Goal: Information Seeking & Learning: Learn about a topic

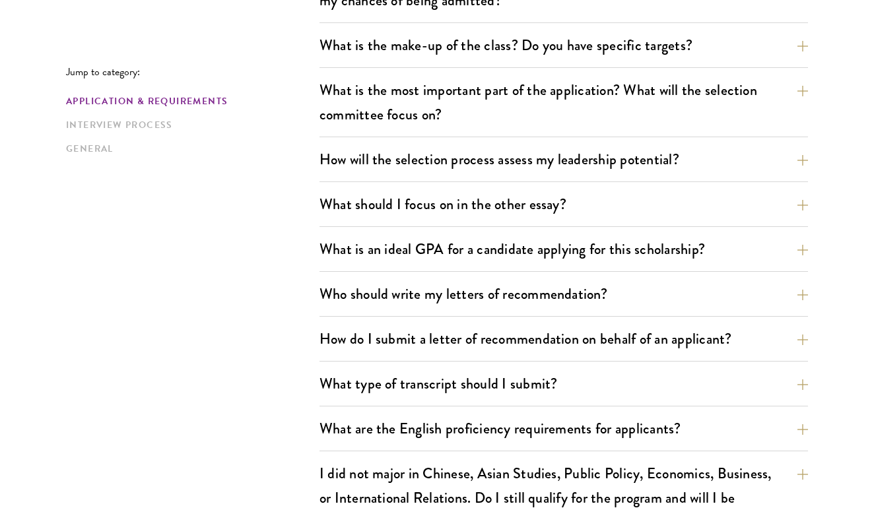
scroll to position [713, 0]
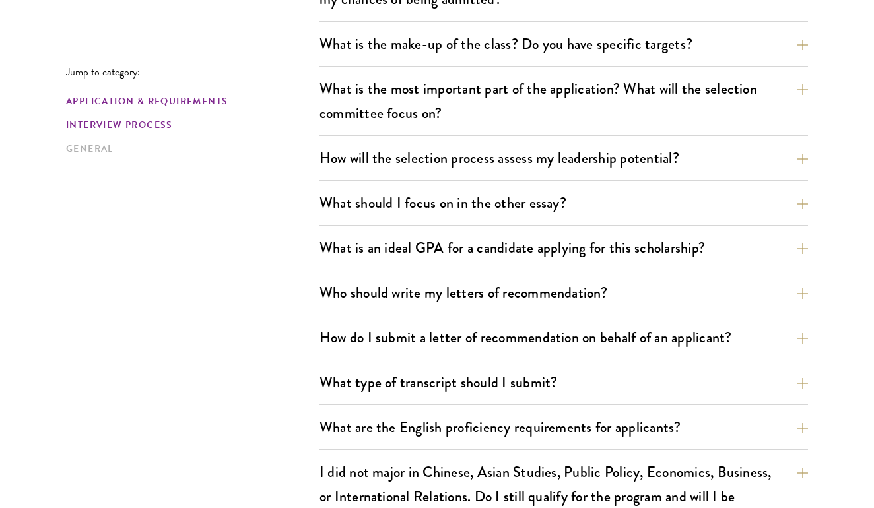
click at [124, 122] on link "Interview Process" at bounding box center [189, 125] width 246 height 14
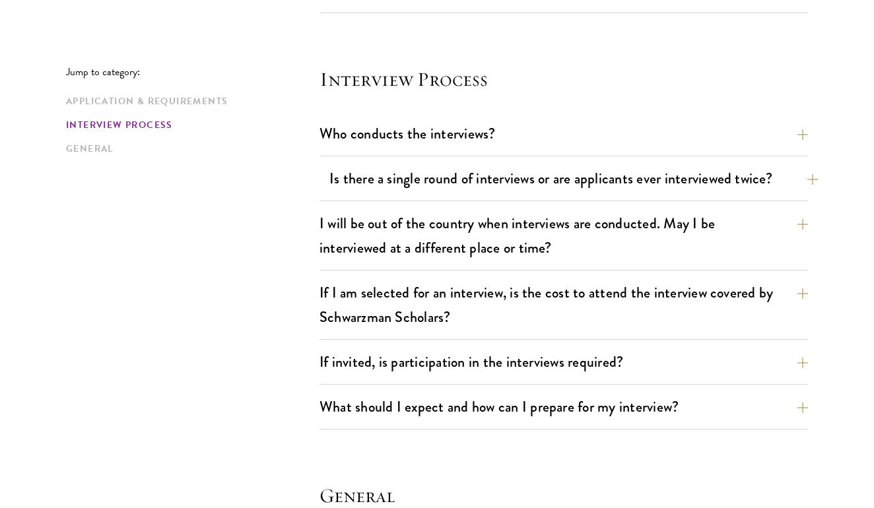
click at [328, 177] on div "Is there a single round of interviews or are applicants ever interviewed twice?…" at bounding box center [564, 183] width 489 height 38
click at [330, 177] on button "Is there a single round of interviews or are applicants ever interviewed twice?" at bounding box center [574, 179] width 489 height 30
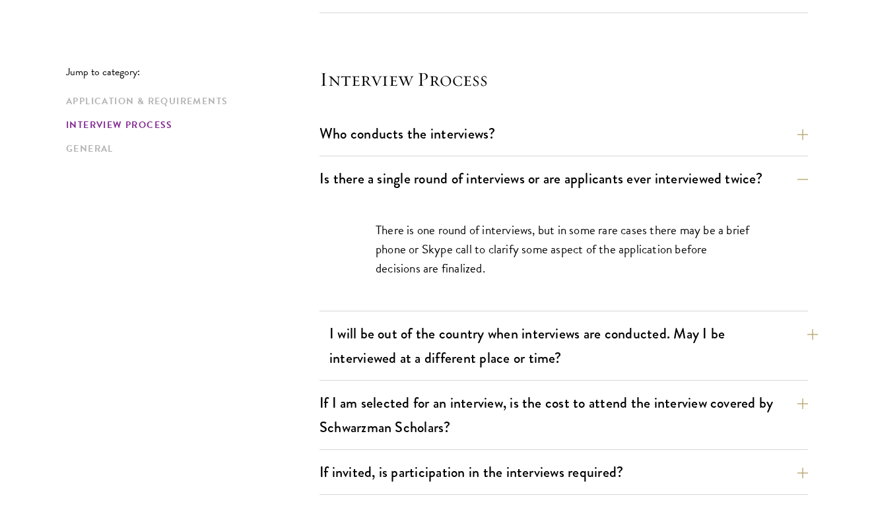
click at [435, 339] on button "I will be out of the country when interviews are conducted. May I be interviewe…" at bounding box center [574, 346] width 489 height 54
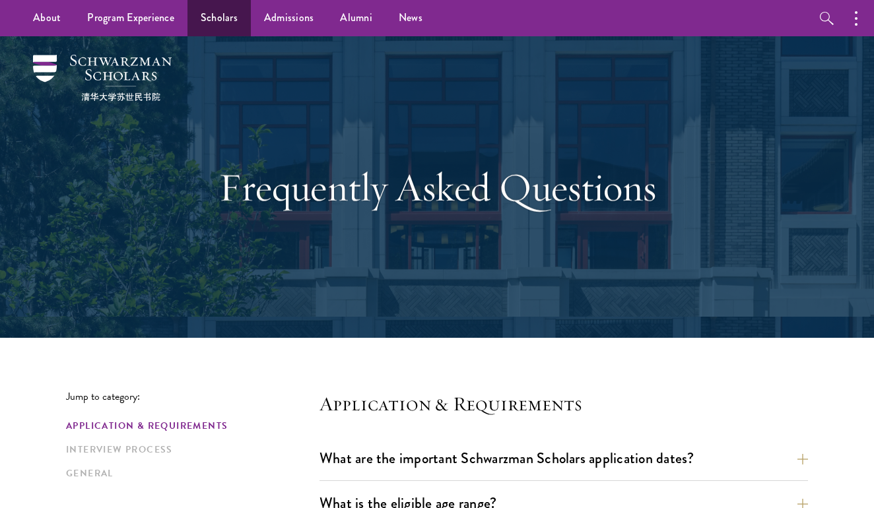
scroll to position [0, 0]
click at [229, 13] on link "Scholars" at bounding box center [219, 18] width 63 height 36
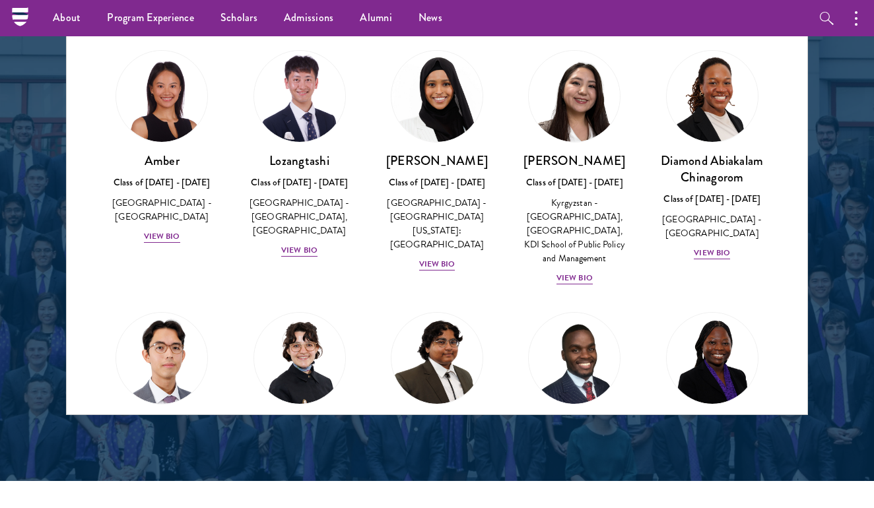
scroll to position [24, 0]
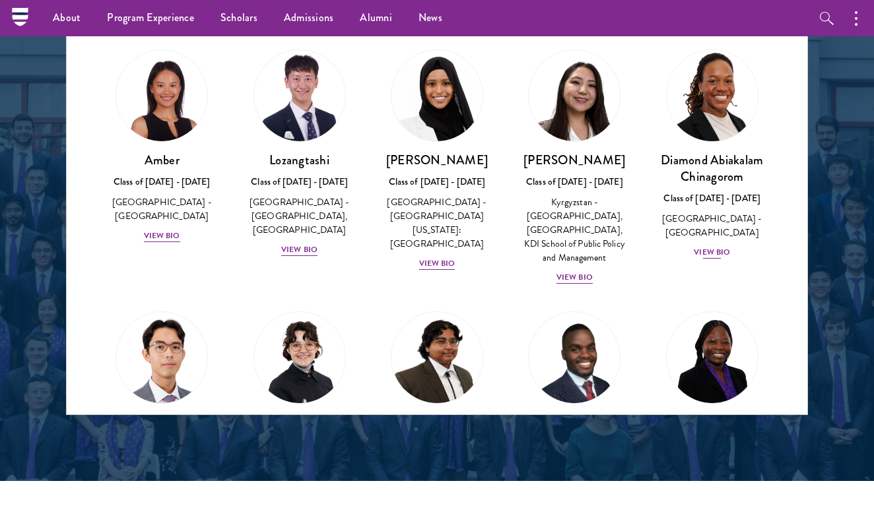
click at [726, 246] on div "View Bio" at bounding box center [712, 252] width 36 height 13
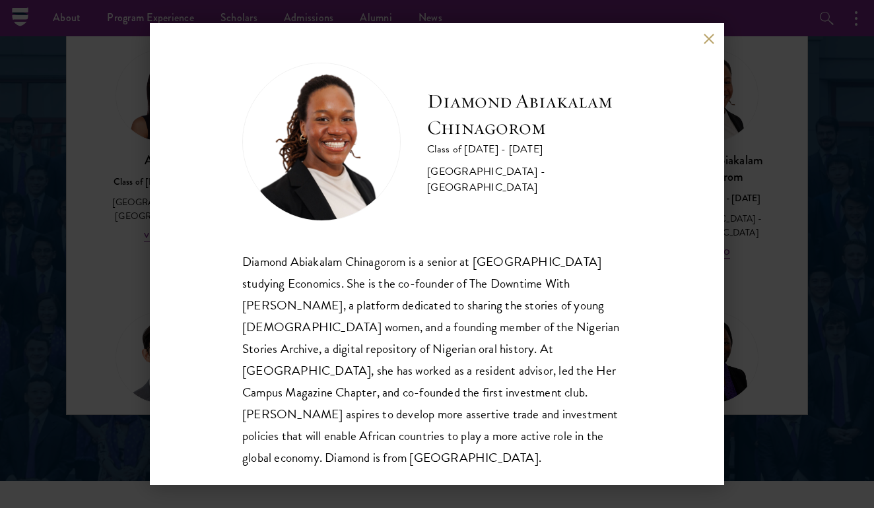
click at [705, 38] on button at bounding box center [708, 38] width 11 height 11
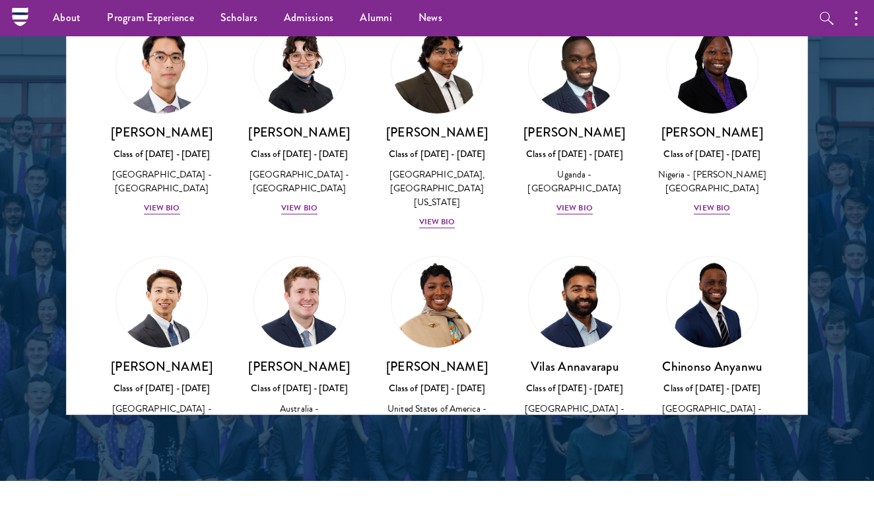
scroll to position [454, 0]
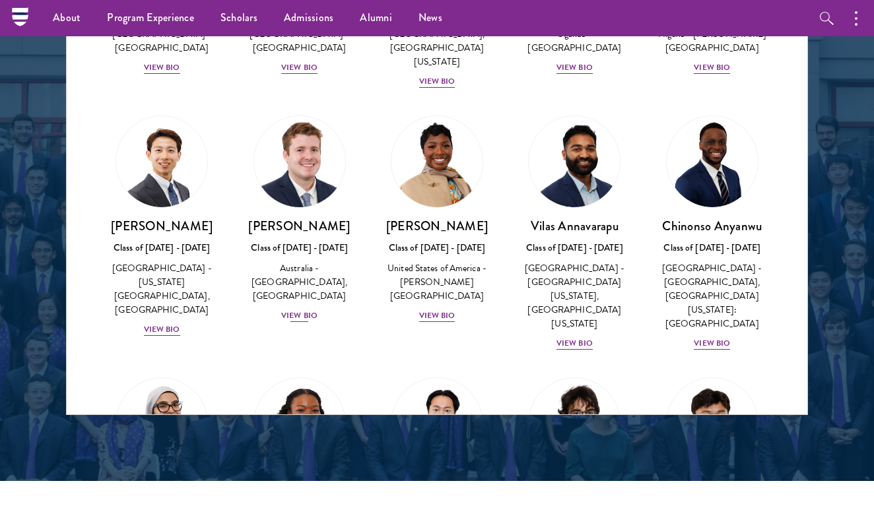
click at [301, 310] on div "View Bio" at bounding box center [299, 316] width 36 height 13
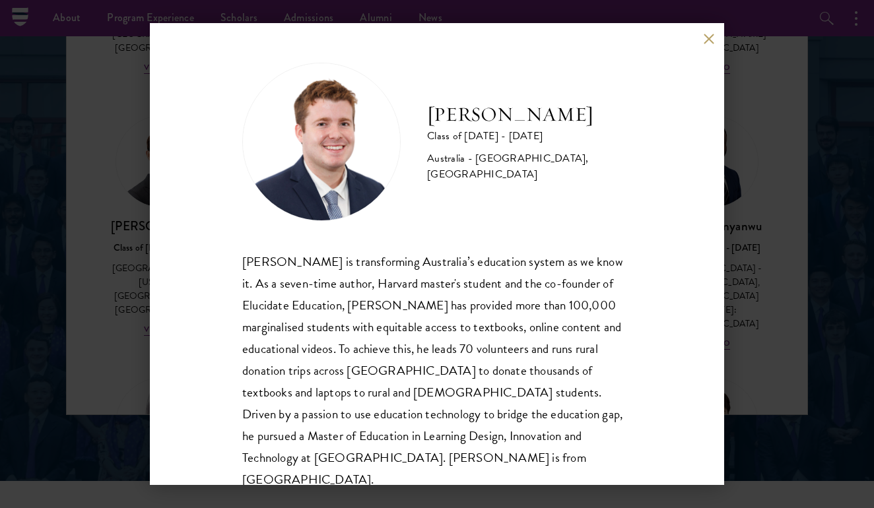
click at [746, 153] on div "[PERSON_NAME] Class of [DATE] - [DATE] [GEOGRAPHIC_DATA] - [GEOGRAPHIC_DATA], […" at bounding box center [437, 254] width 874 height 508
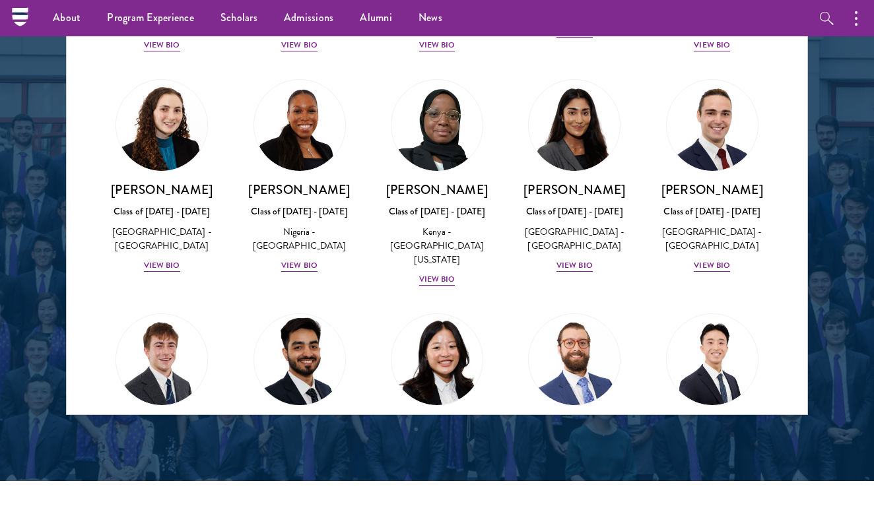
scroll to position [5455, 0]
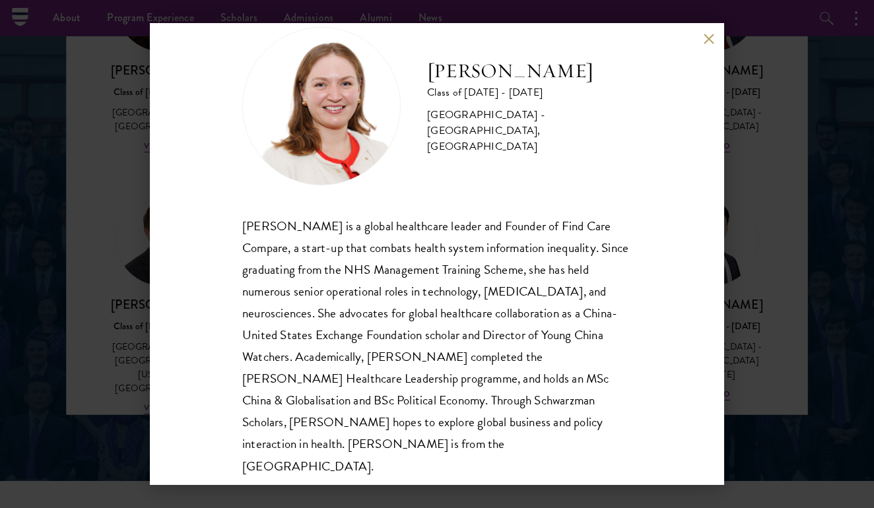
scroll to position [40, 0]
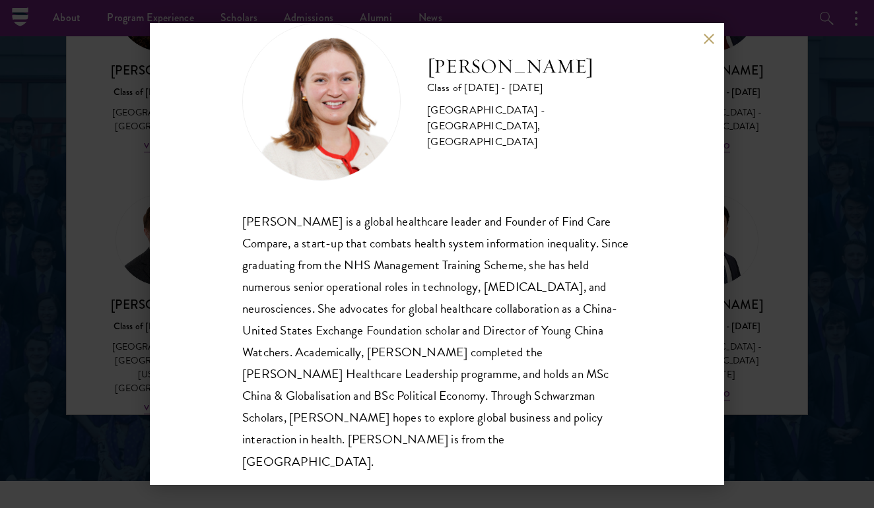
click at [746, 351] on div "[PERSON_NAME] Class of [DATE] - [DATE] [GEOGRAPHIC_DATA] - [GEOGRAPHIC_DATA], […" at bounding box center [437, 254] width 874 height 508
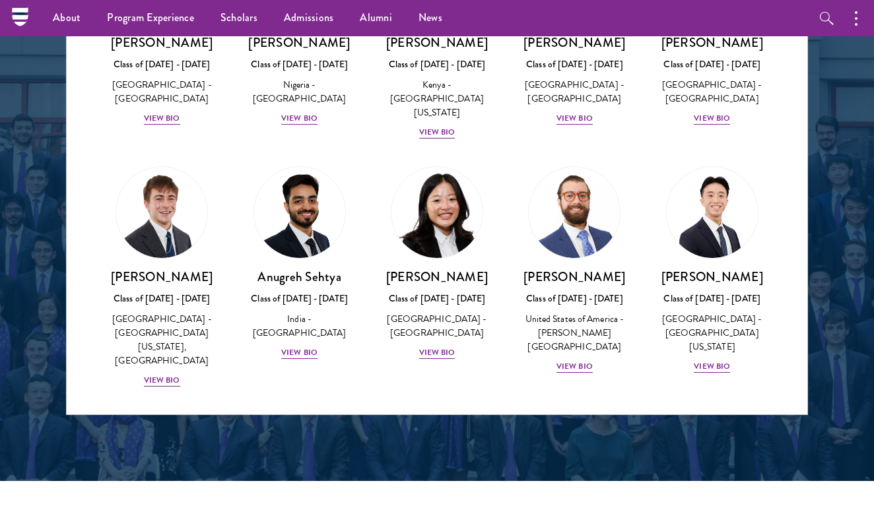
scroll to position [5517, 0]
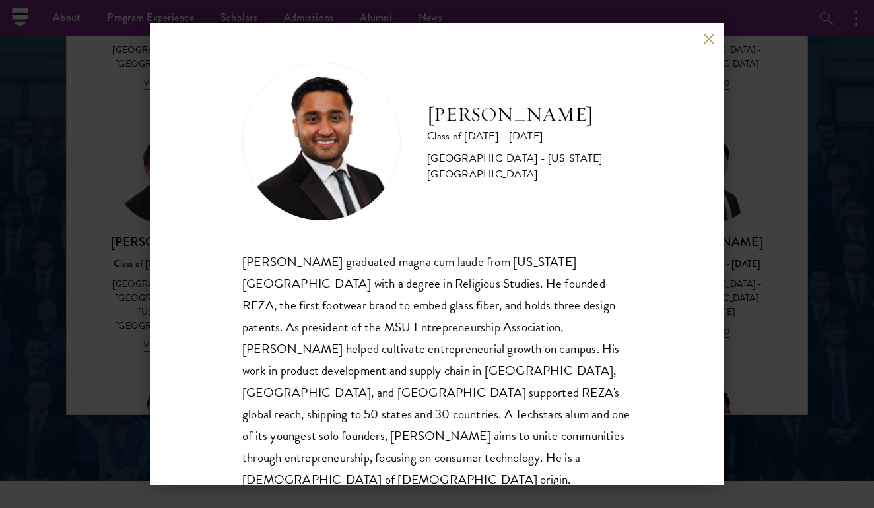
click at [793, 250] on div "[PERSON_NAME] Class of [DATE] - [DATE] [GEOGRAPHIC_DATA] - [US_STATE][GEOGRAPHI…" at bounding box center [437, 254] width 874 height 508
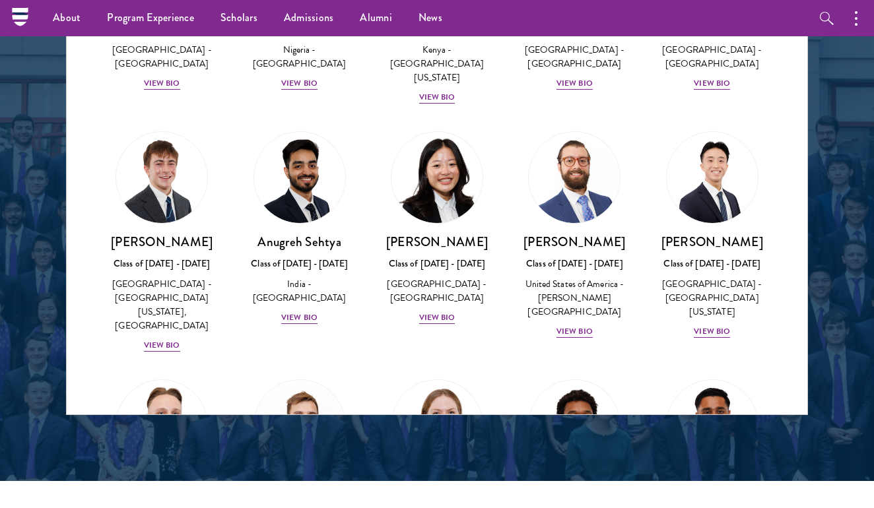
scroll to position [5610, 0]
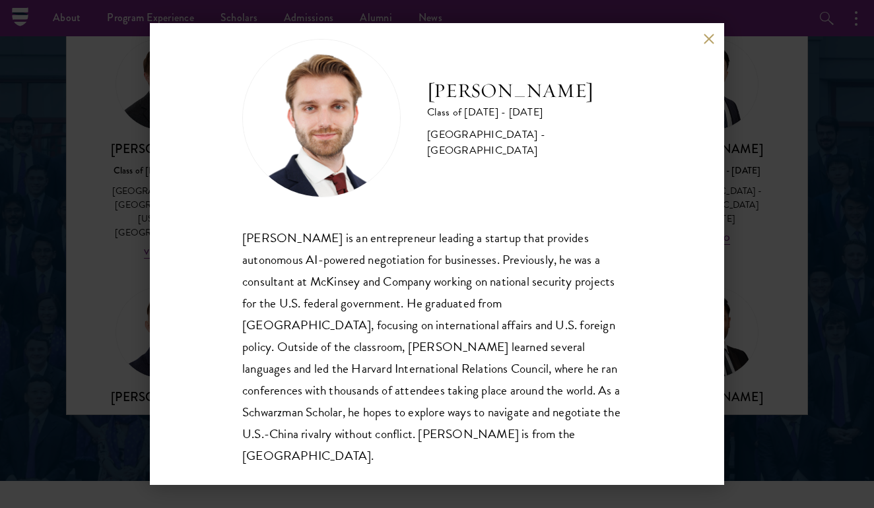
scroll to position [23, 0]
click at [766, 368] on div "[PERSON_NAME] Class of [DATE] - [DATE] [GEOGRAPHIC_DATA] - [GEOGRAPHIC_DATA] [P…" at bounding box center [437, 254] width 874 height 508
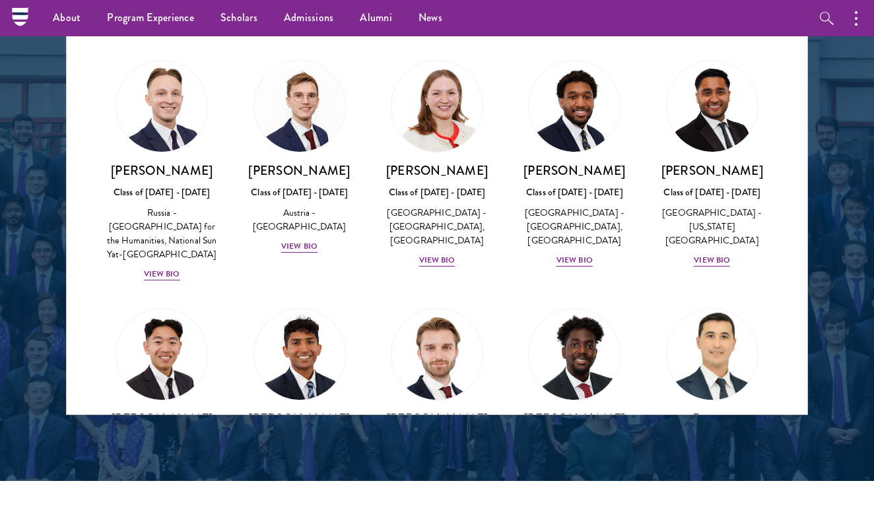
scroll to position [5849, 0]
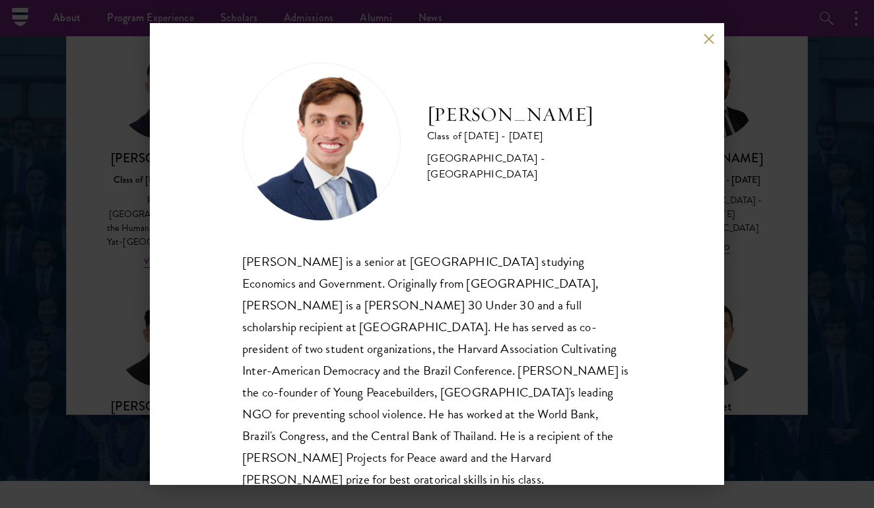
click at [781, 289] on div "[PERSON_NAME] Class of [DATE] - [DATE] [GEOGRAPHIC_DATA] - [GEOGRAPHIC_DATA] [P…" at bounding box center [437, 254] width 874 height 508
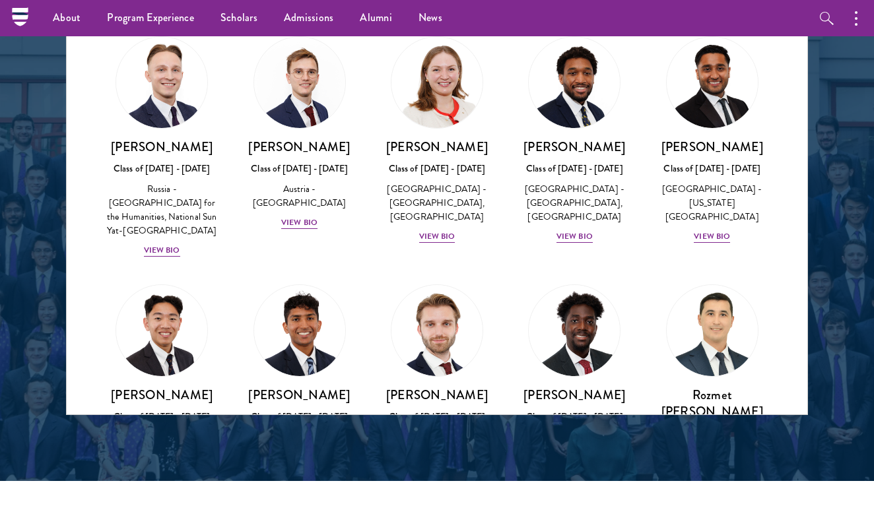
scroll to position [5877, 0]
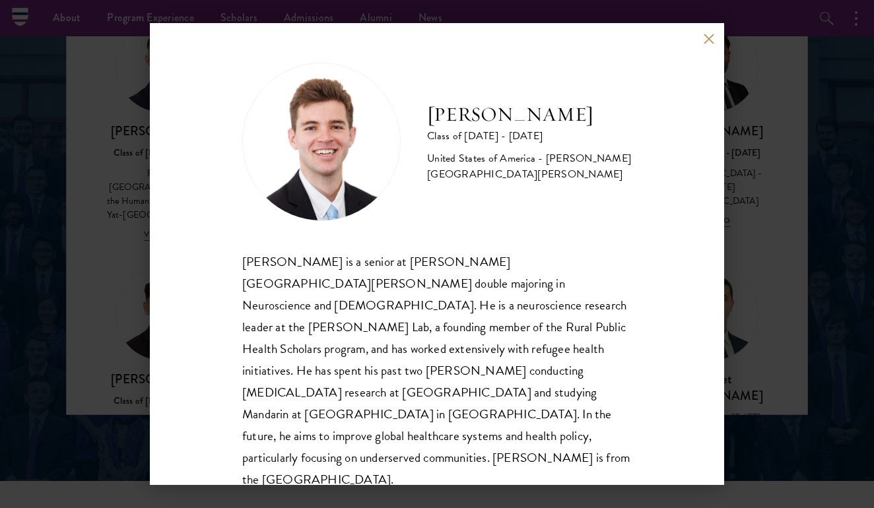
click at [763, 363] on div "[PERSON_NAME] Class of [DATE] - [DATE] [GEOGRAPHIC_DATA] - [PERSON_NAME][GEOGRA…" at bounding box center [437, 254] width 874 height 508
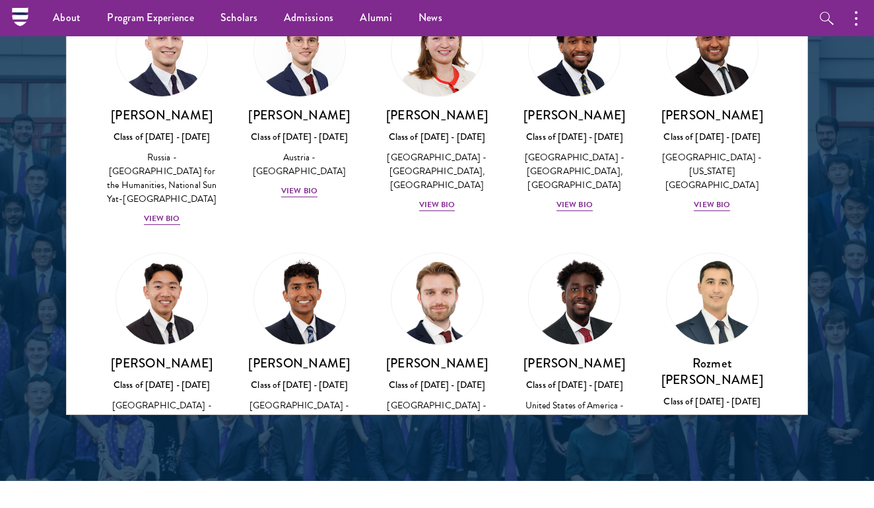
scroll to position [5893, 0]
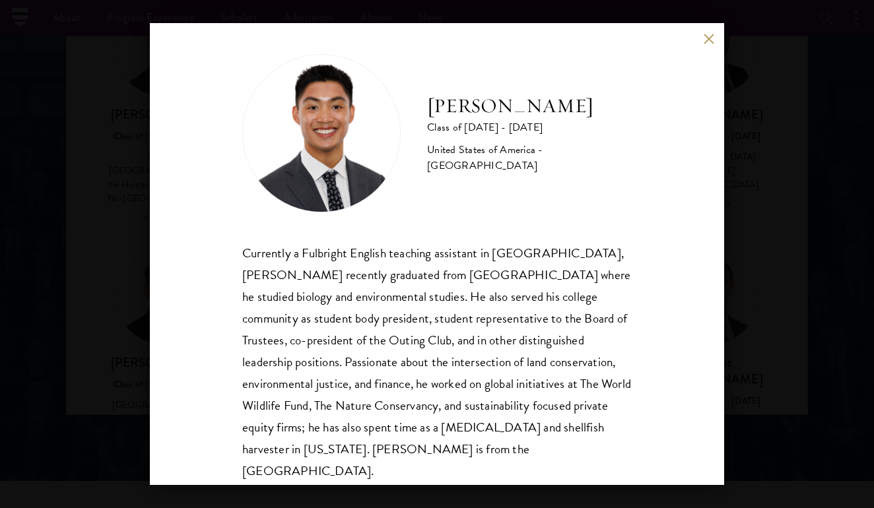
scroll to position [10, 0]
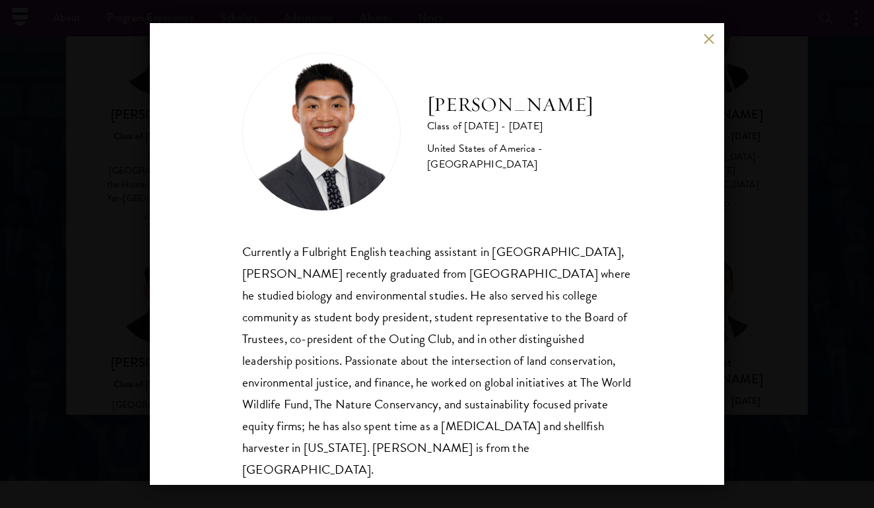
click at [767, 367] on div "[PERSON_NAME] Class of [DATE] - [DATE] [GEOGRAPHIC_DATA] - [GEOGRAPHIC_DATA] Cu…" at bounding box center [437, 254] width 874 height 508
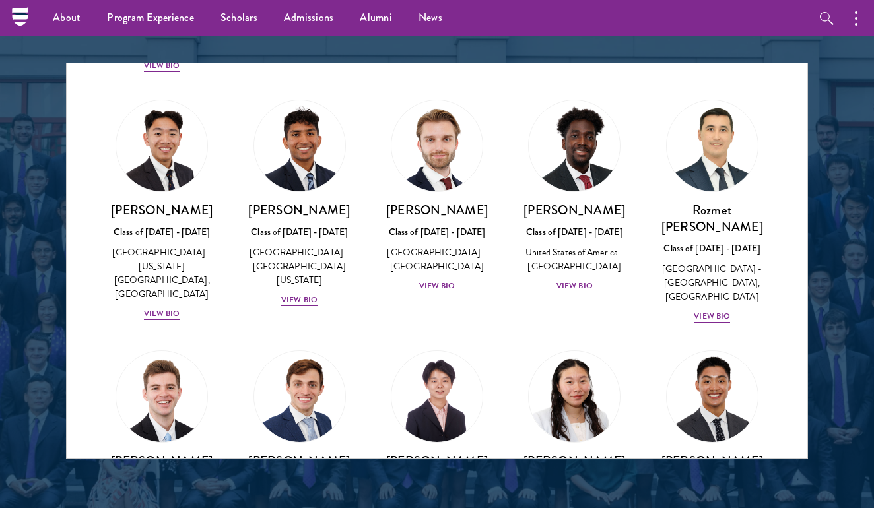
scroll to position [6190, 0]
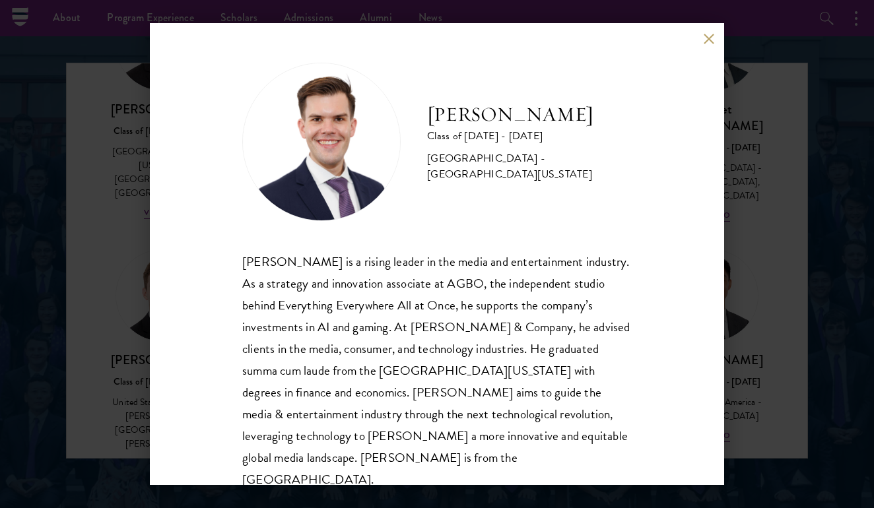
click at [743, 374] on div "[PERSON_NAME] Class of [DATE] - [DATE] [GEOGRAPHIC_DATA] - [GEOGRAPHIC_DATA][US…" at bounding box center [437, 254] width 874 height 508
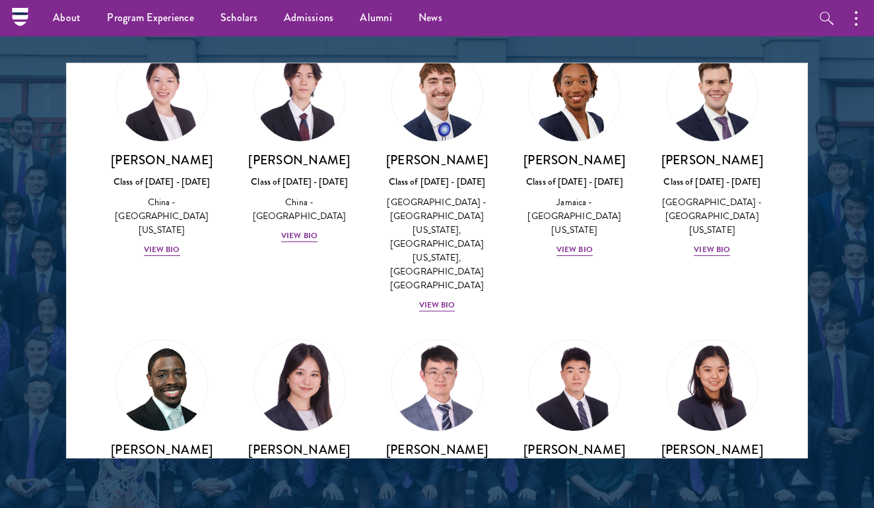
scroll to position [6652, 0]
click at [427, 10] on link "News" at bounding box center [430, 18] width 50 height 36
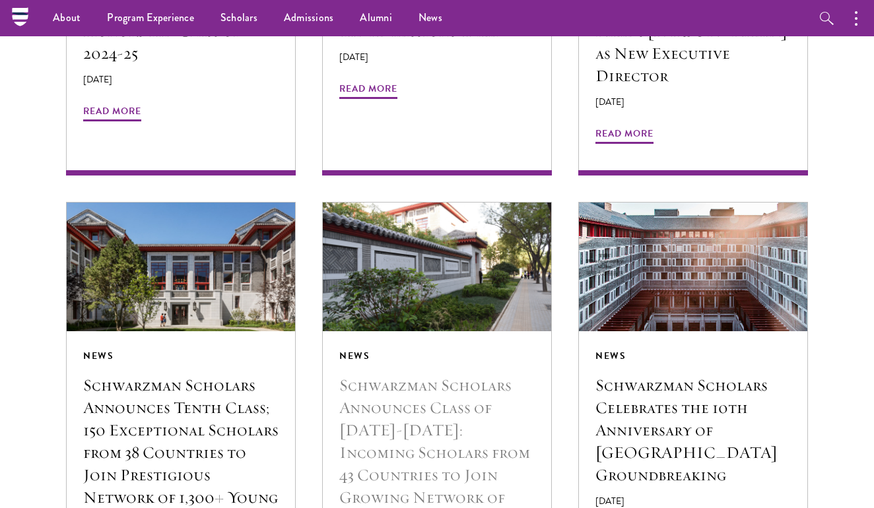
scroll to position [976, 0]
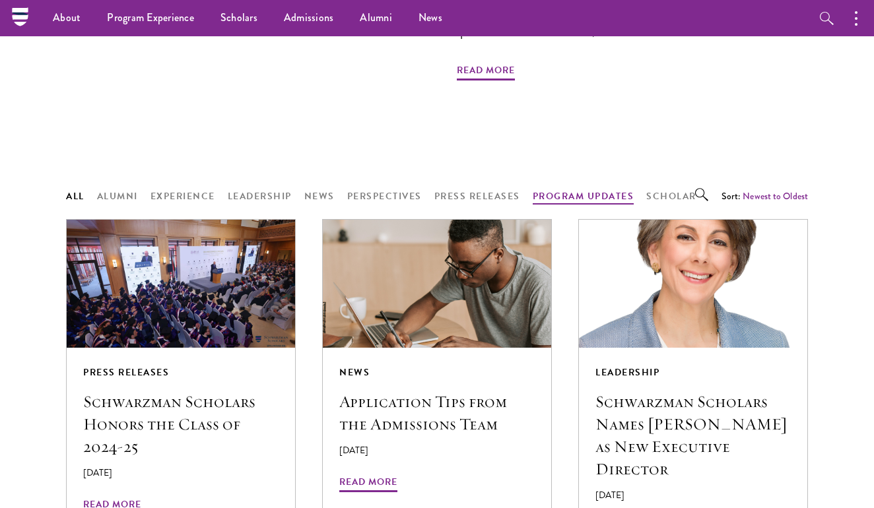
click at [578, 188] on button "Program Updates" at bounding box center [584, 196] width 102 height 17
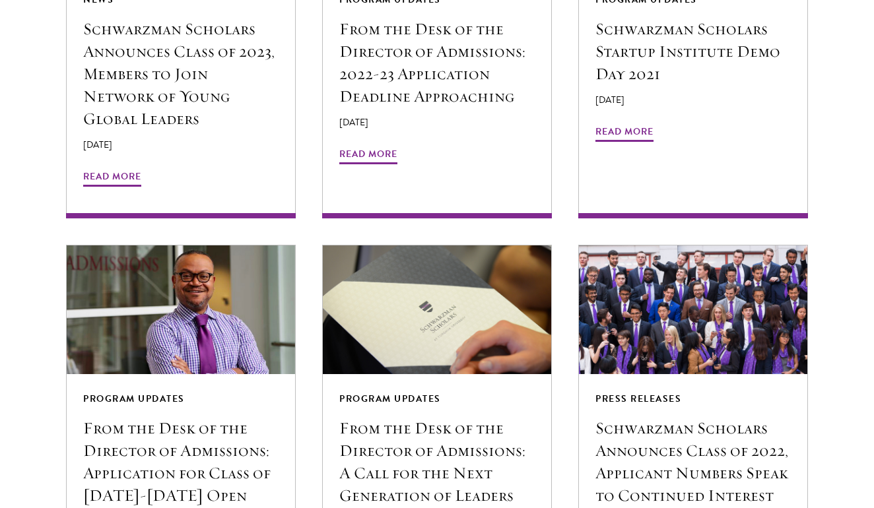
scroll to position [1372, 0]
